Goal: Information Seeking & Learning: Learn about a topic

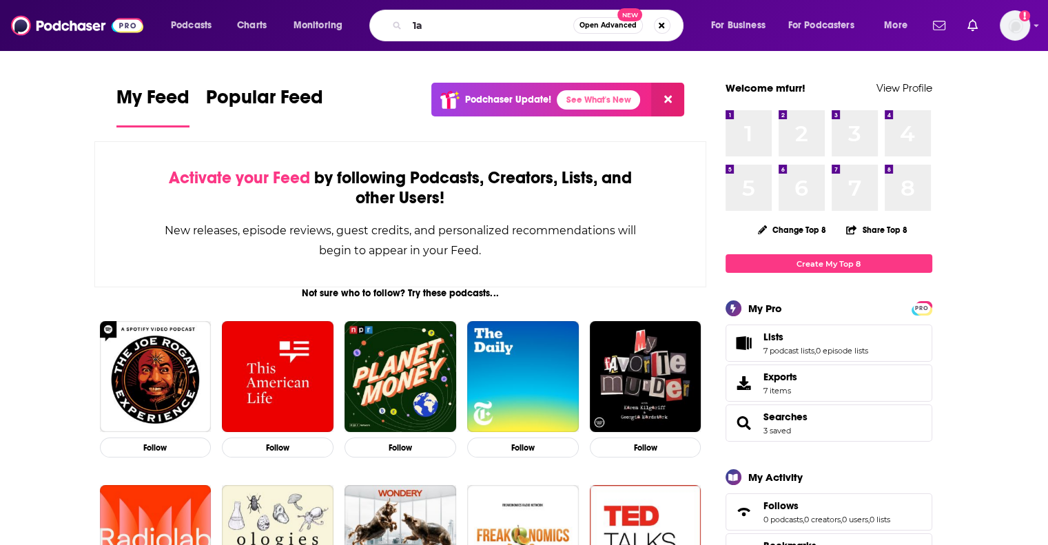
type input "1a"
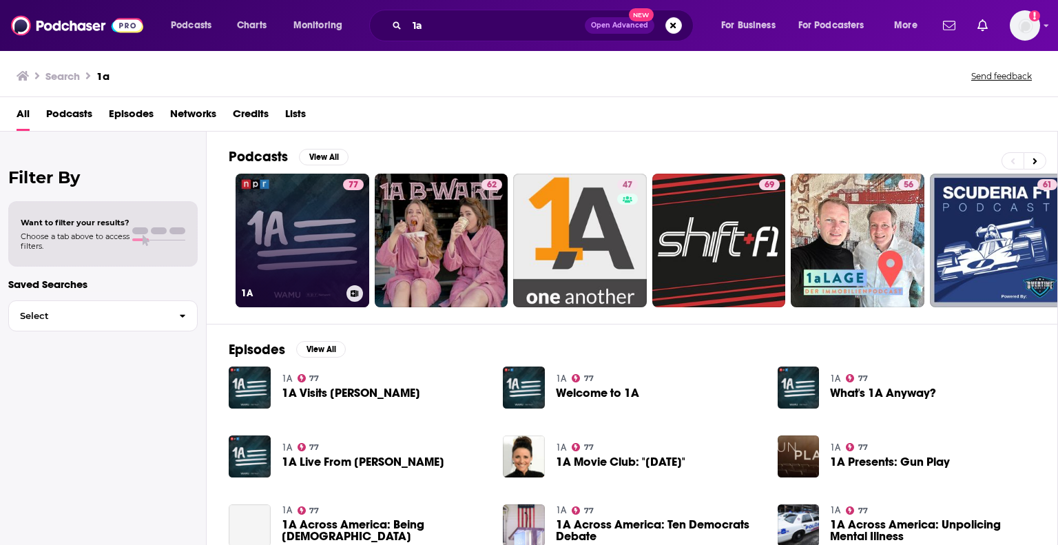
click at [311, 198] on link "77 1A" at bounding box center [303, 241] width 134 height 134
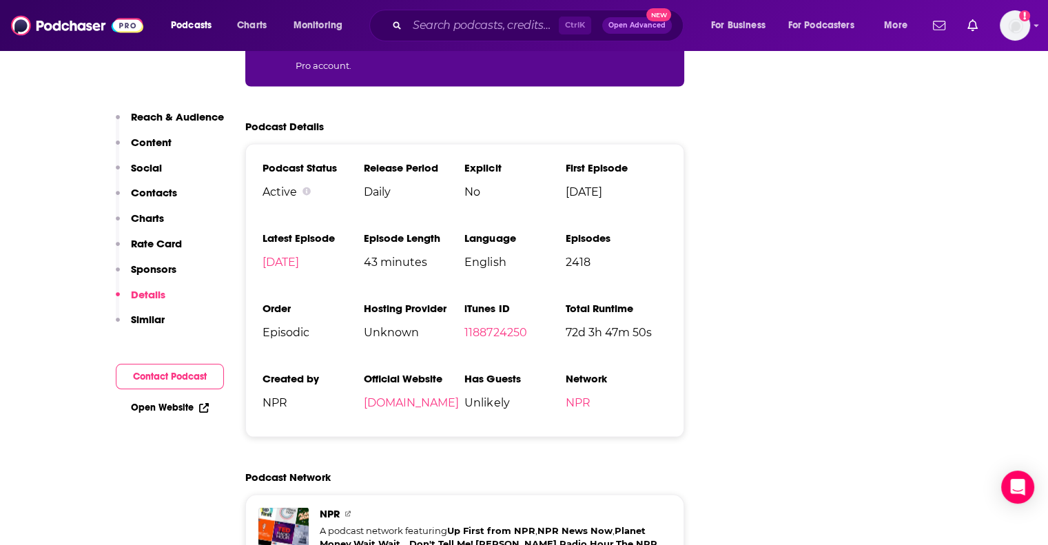
scroll to position [3101, 0]
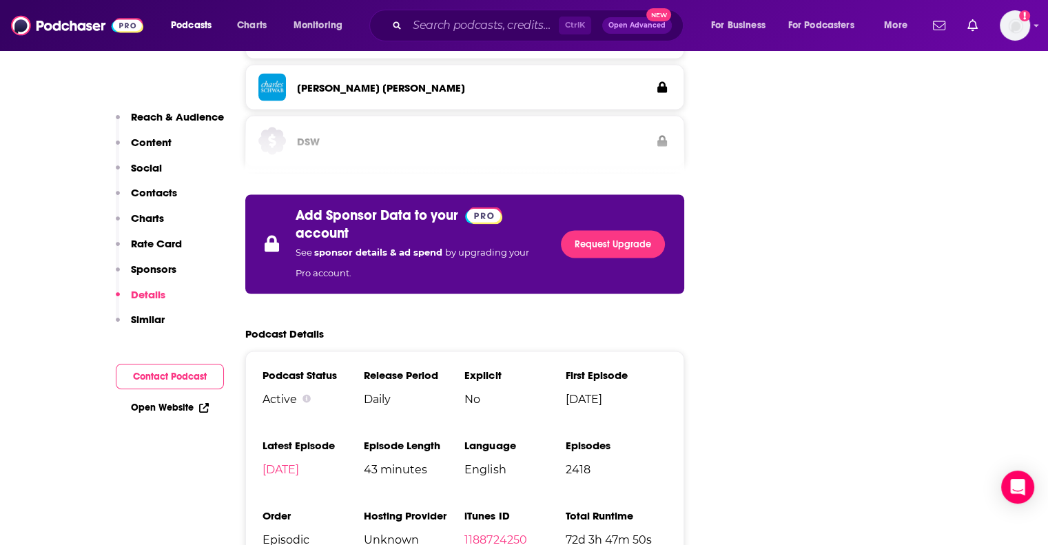
click at [184, 127] on button "Reach & Audience" at bounding box center [170, 122] width 108 height 25
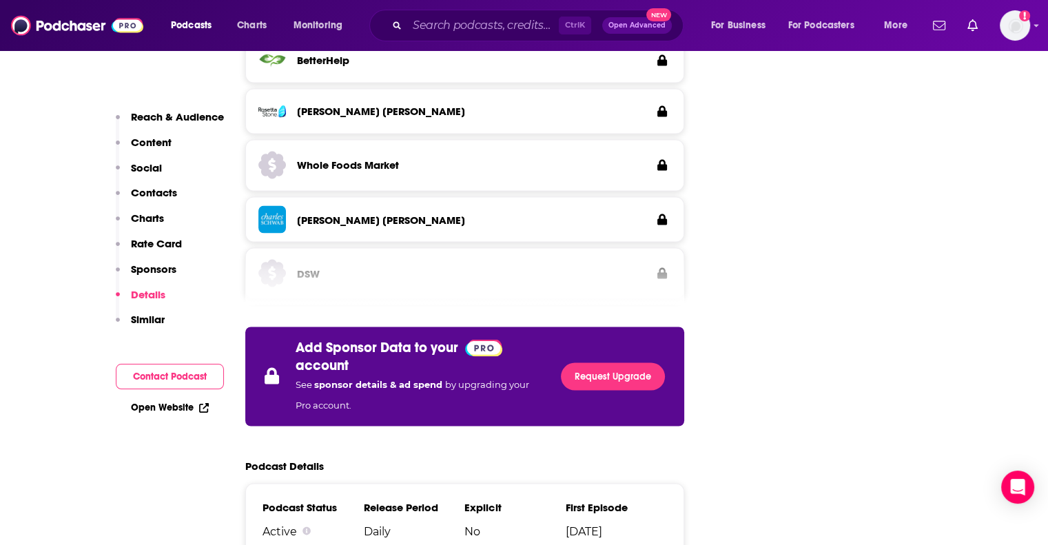
click at [189, 114] on p "Reach & Audience" at bounding box center [177, 116] width 93 height 13
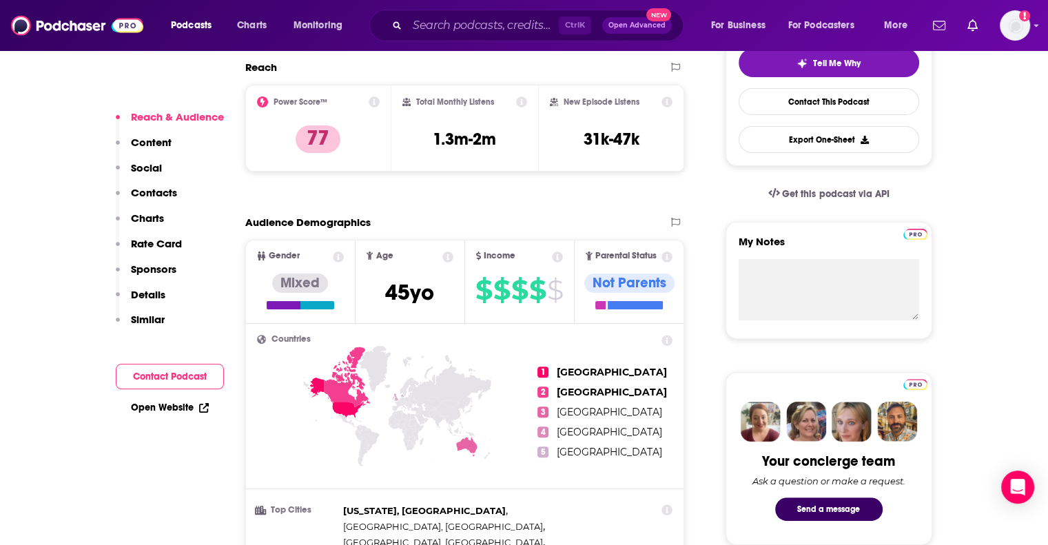
scroll to position [205, 0]
